Goal: Task Accomplishment & Management: Manage account settings

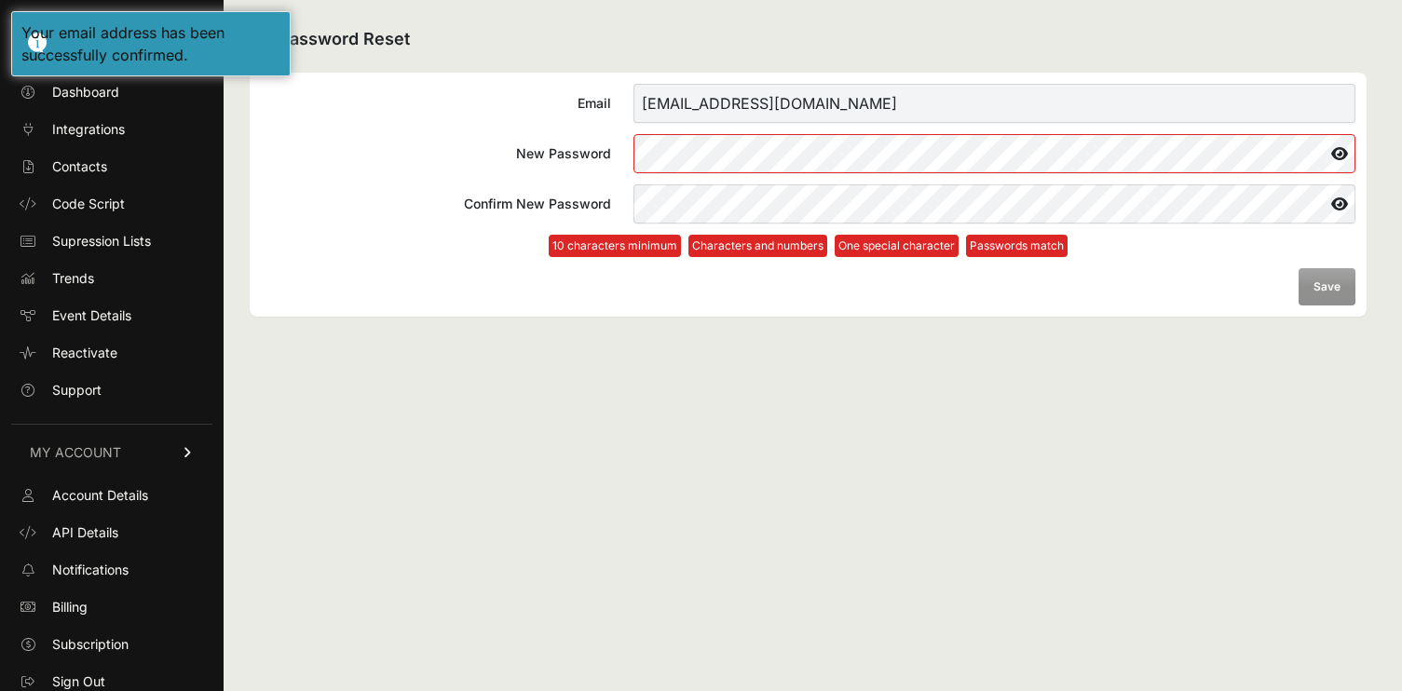
scroll to position [7, 0]
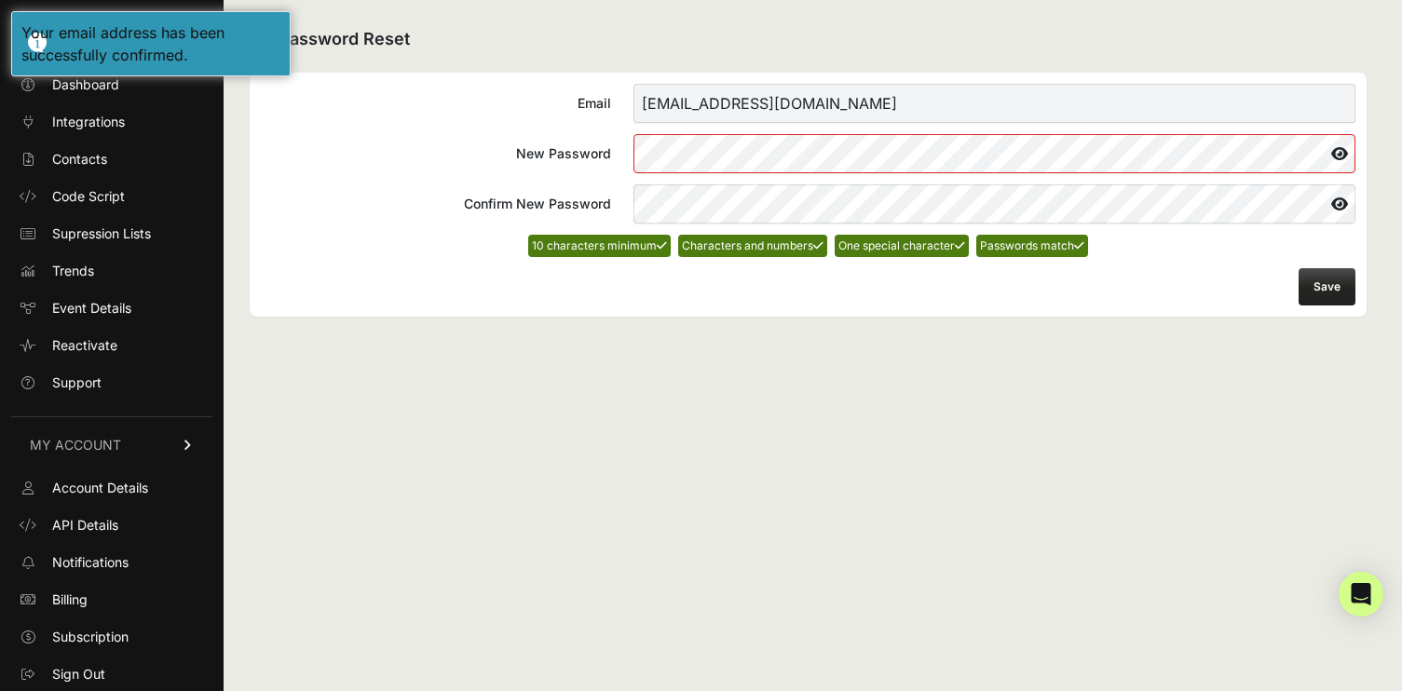
click at [1328, 279] on button "Save" at bounding box center [1327, 286] width 57 height 37
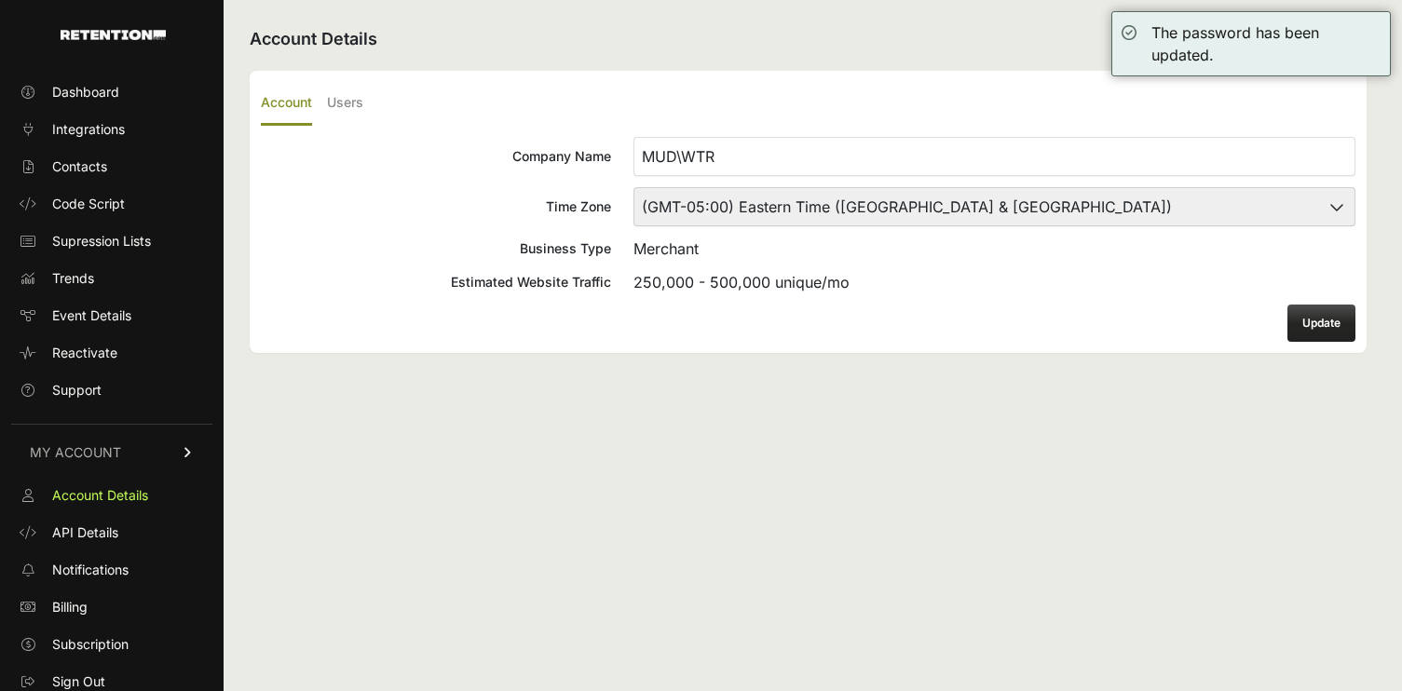
scroll to position [7, 0]
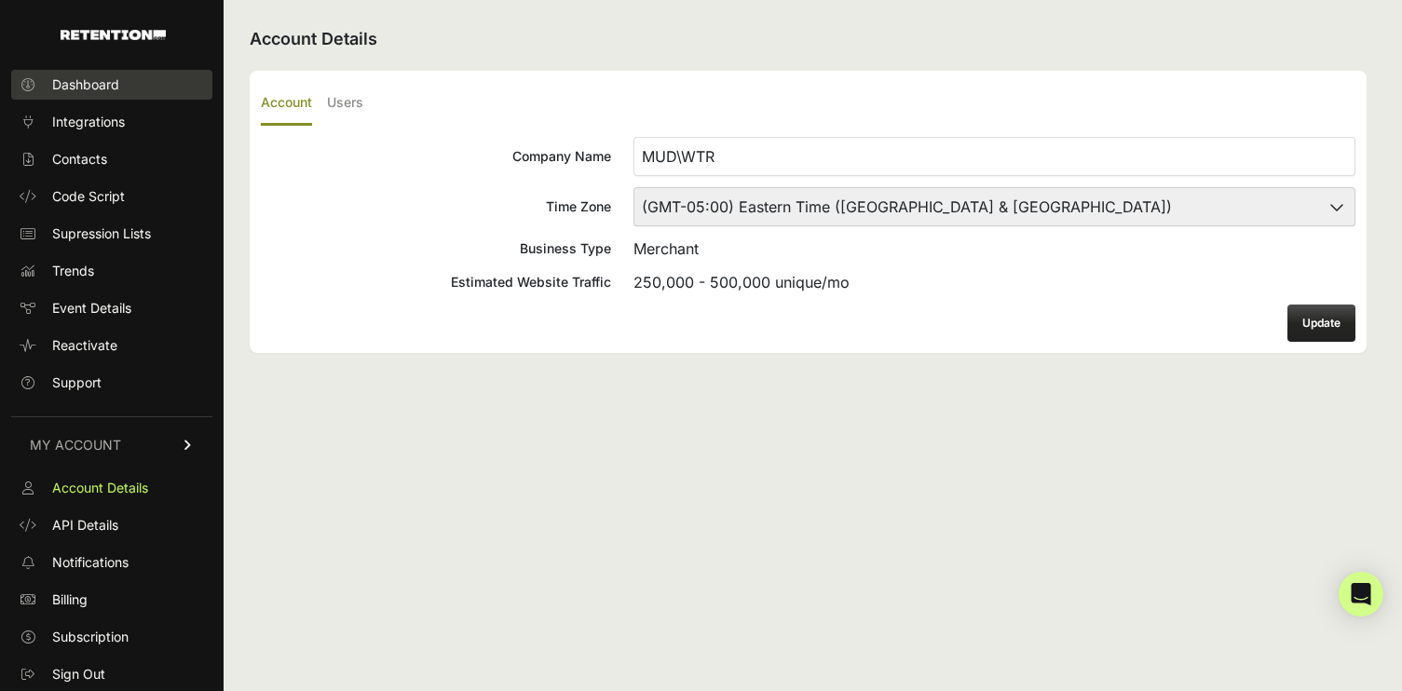
click at [97, 89] on span "Dashboard" at bounding box center [85, 84] width 67 height 19
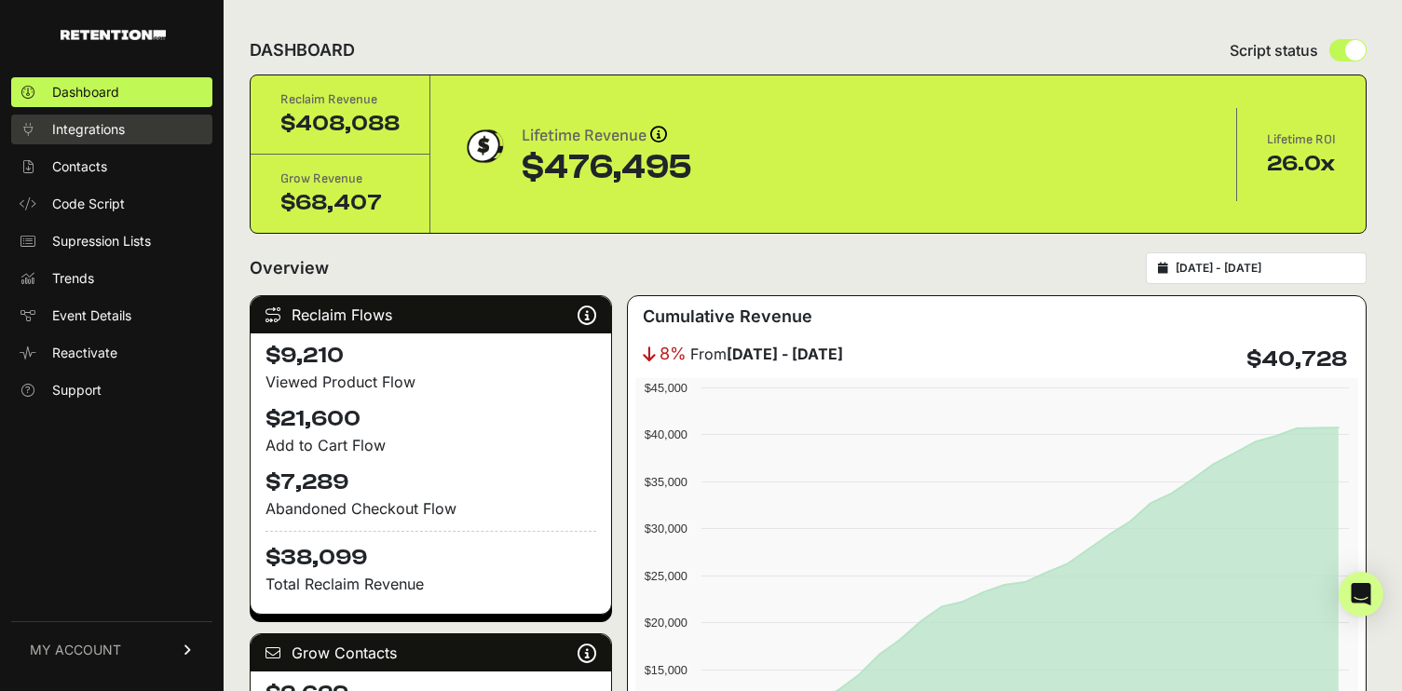
click at [94, 125] on span "Integrations" at bounding box center [88, 129] width 73 height 19
